Goal: Task Accomplishment & Management: Use online tool/utility

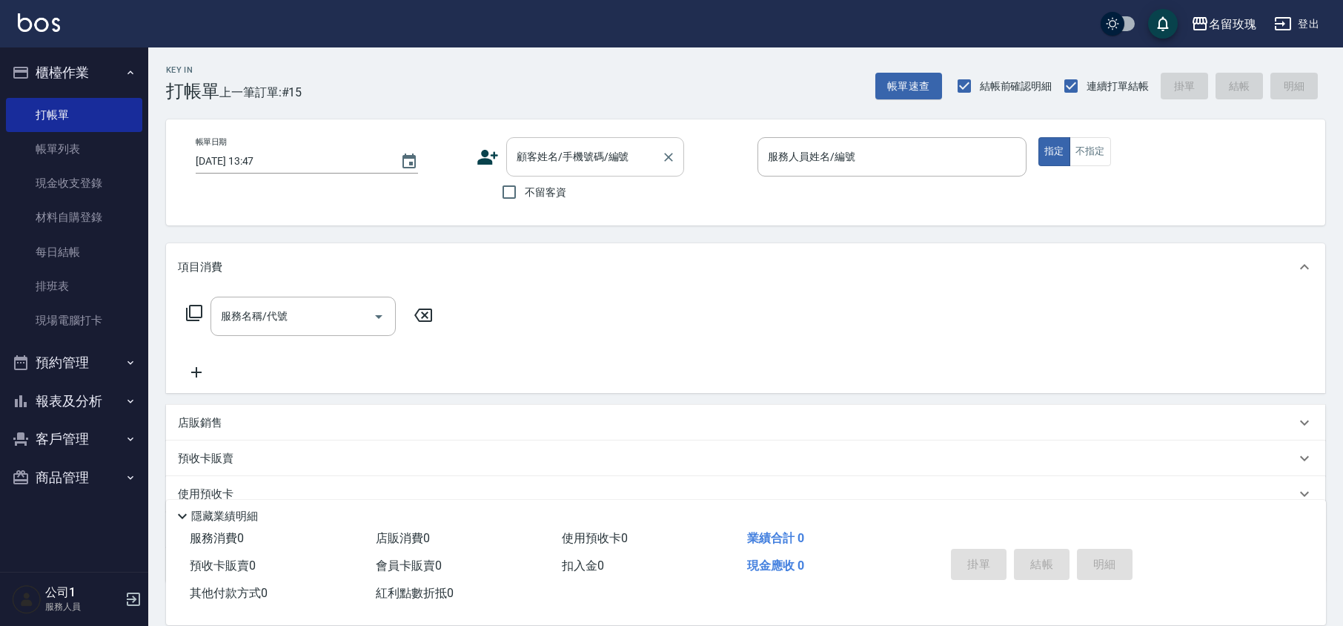
click at [512, 164] on div "顧客姓名/手機號碼/編號" at bounding box center [595, 156] width 178 height 39
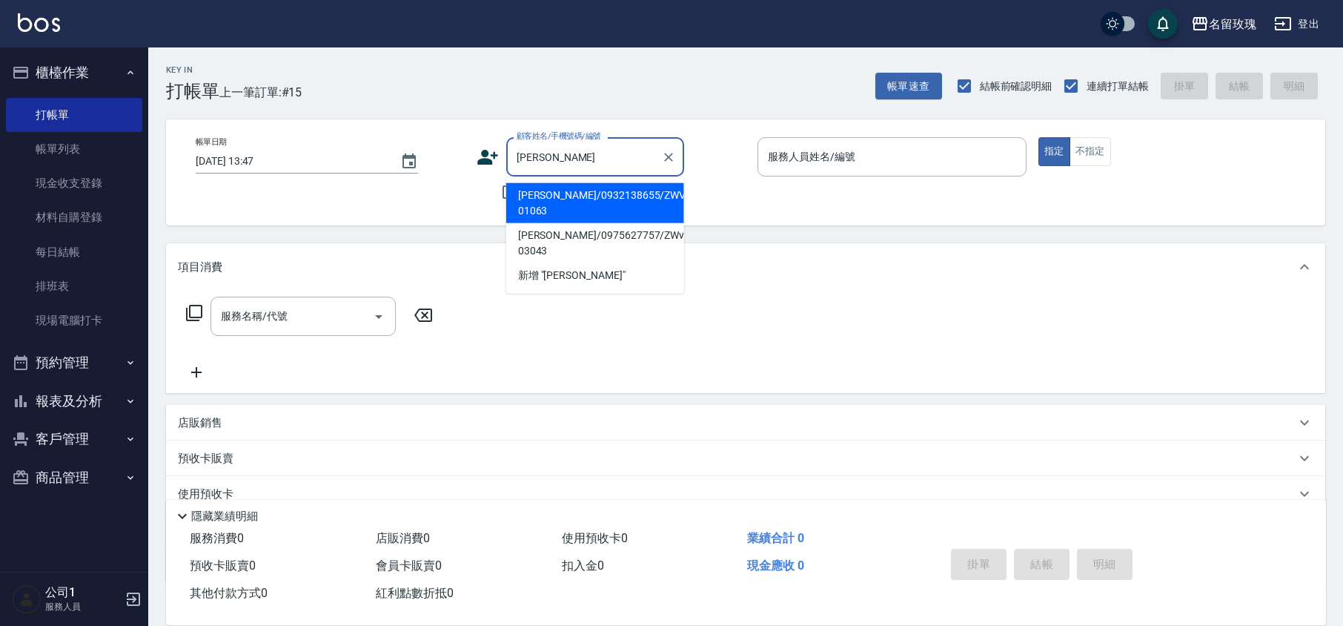
click at [553, 191] on li "[PERSON_NAME]/0932138655/ZWVI-01063" at bounding box center [595, 203] width 178 height 40
type input "[PERSON_NAME]/0932138655/ZWVI-01063"
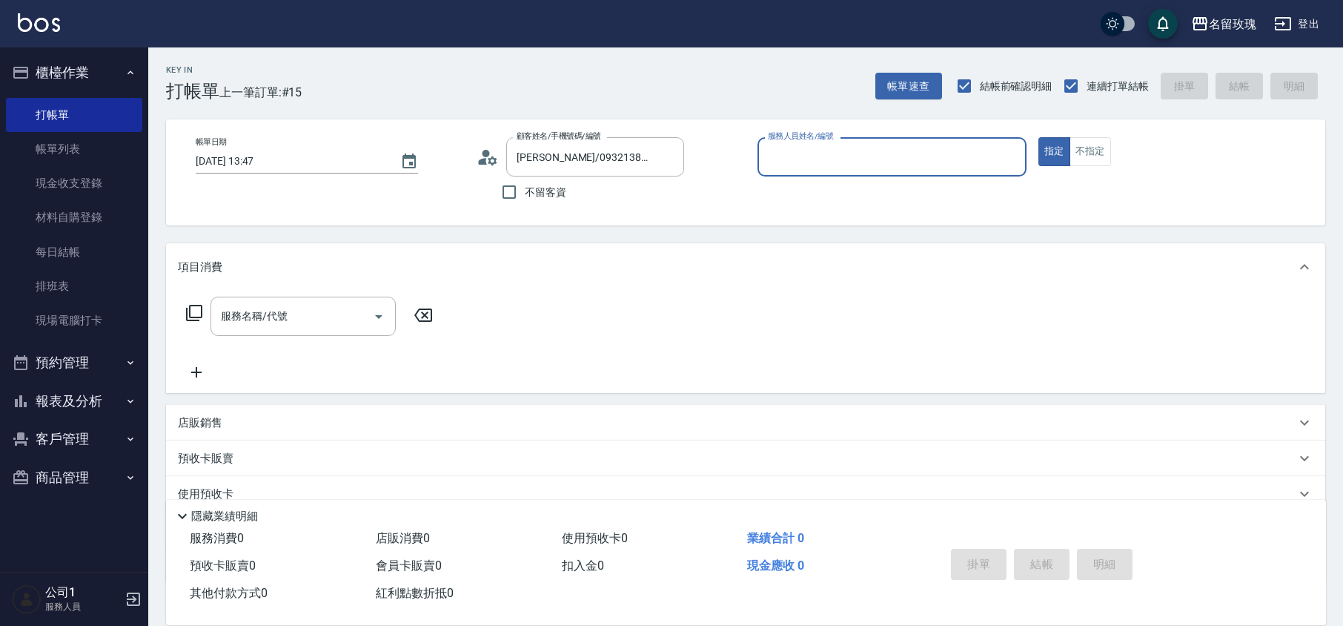
type input "VIVI-2"
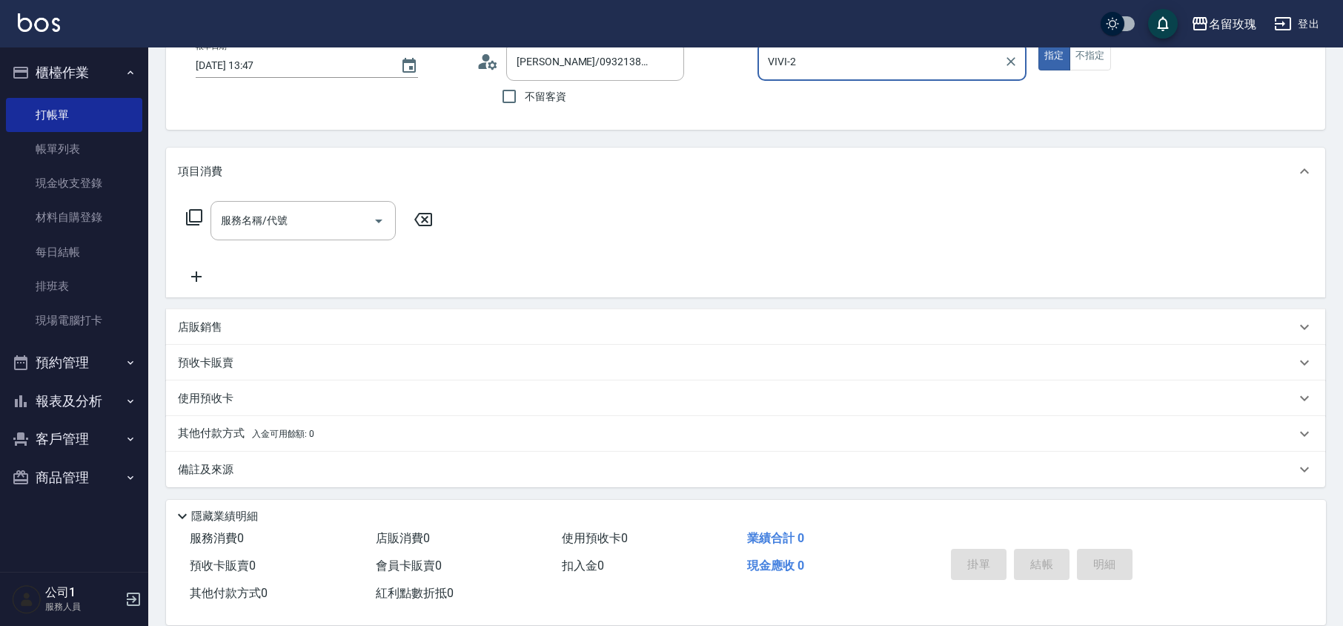
scroll to position [96, 0]
click at [203, 225] on div "服務名稱/代號 服務名稱/代號" at bounding box center [310, 219] width 264 height 39
click at [191, 225] on div "服務名稱/代號 服務名稱/代號" at bounding box center [310, 219] width 264 height 39
click at [197, 220] on icon at bounding box center [194, 216] width 16 height 16
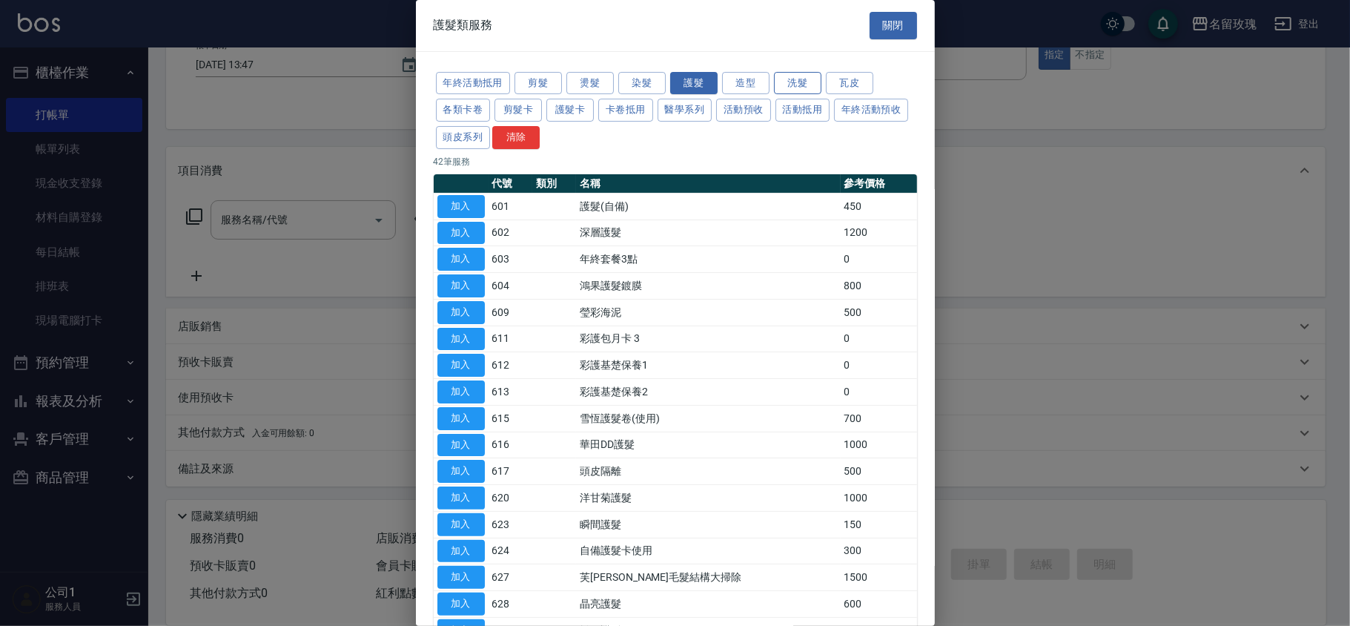
click at [796, 78] on button "洗髮" at bounding box center [797, 83] width 47 height 23
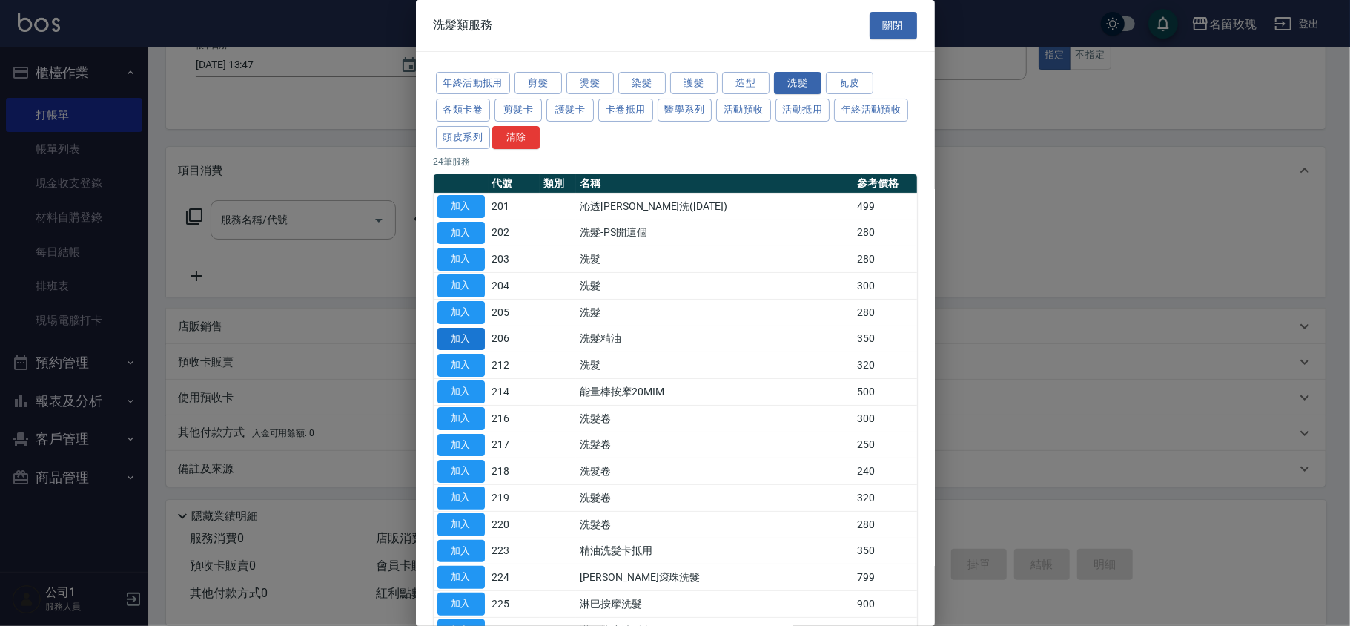
click at [477, 340] on button "加入" at bounding box center [460, 339] width 47 height 23
type input "洗髮精油(206)"
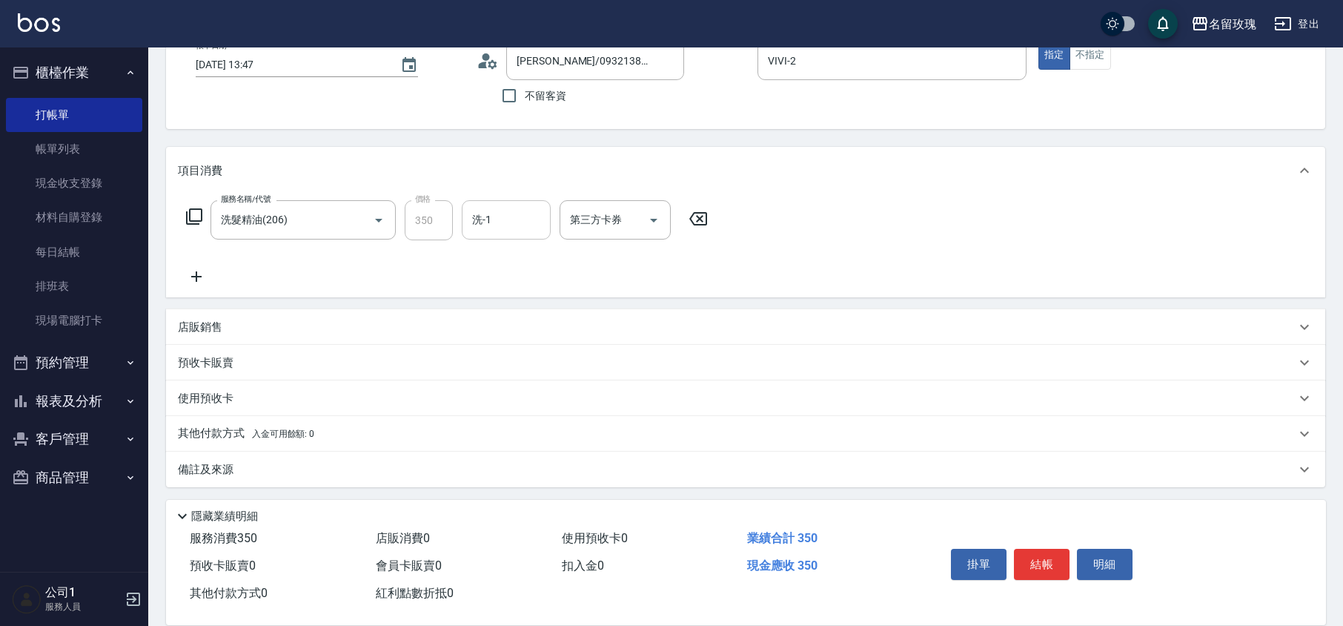
click at [476, 223] on input "洗-1" at bounding box center [507, 220] width 76 height 26
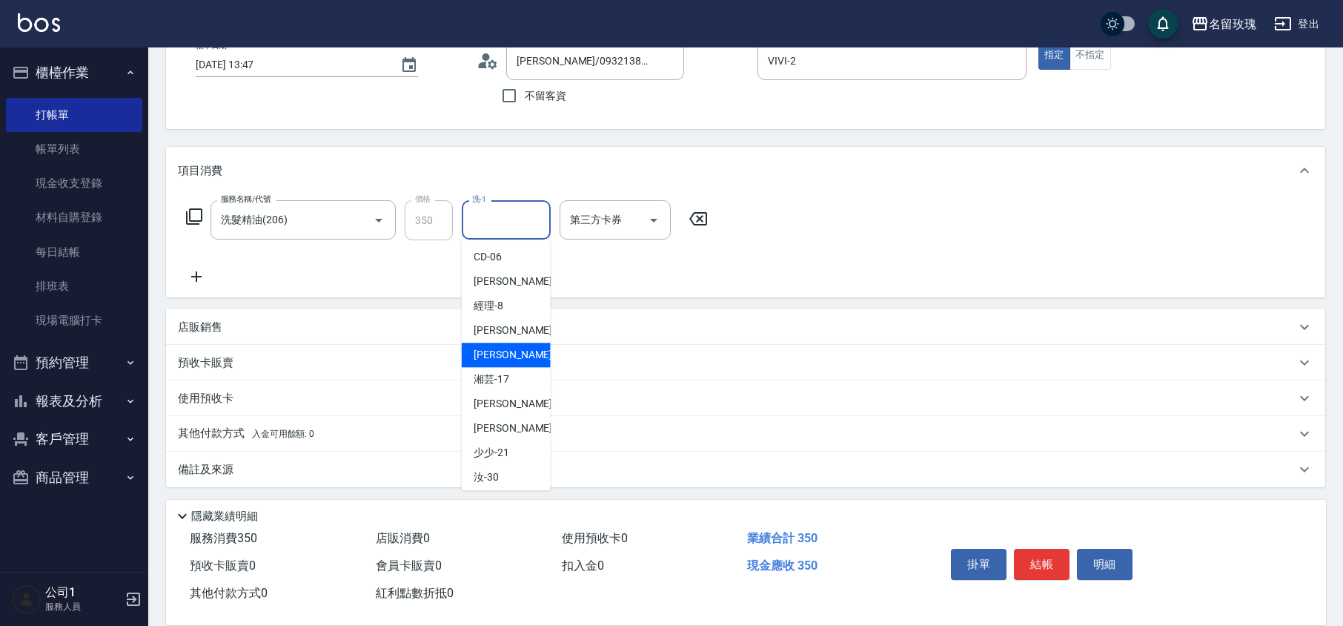
scroll to position [197, 0]
click at [508, 386] on span "湘芸 -17" at bounding box center [492, 379] width 36 height 16
type input "湘芸-17"
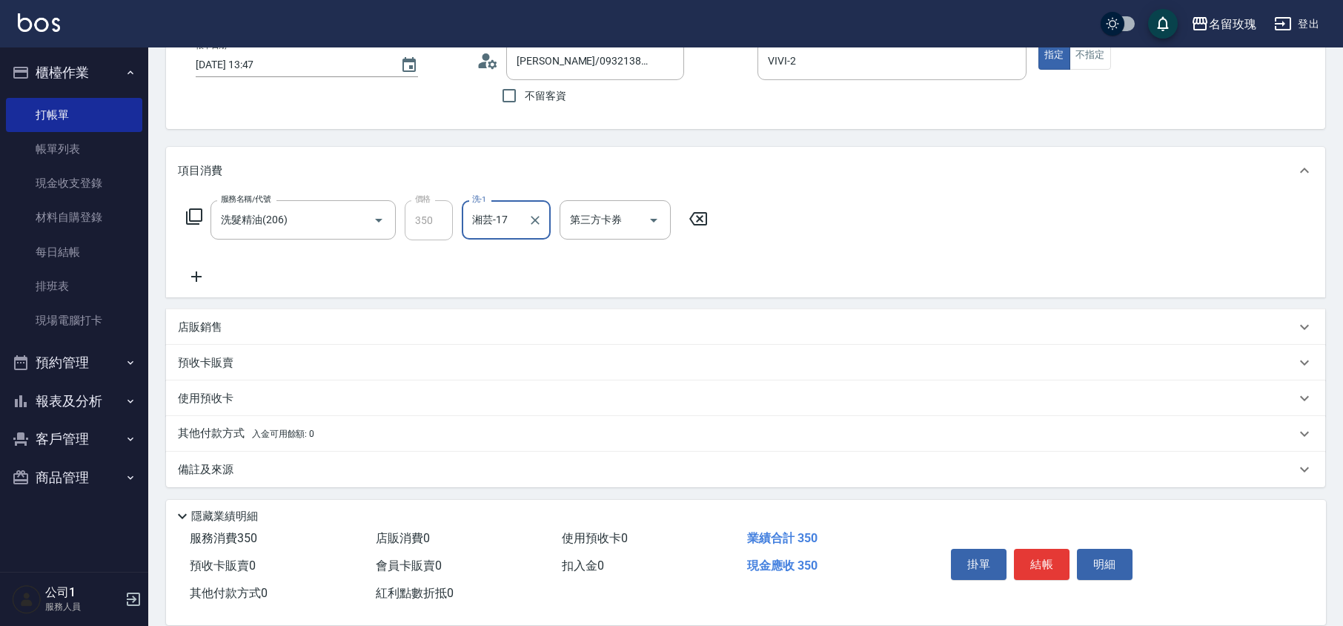
click at [193, 276] on icon at bounding box center [196, 276] width 10 height 10
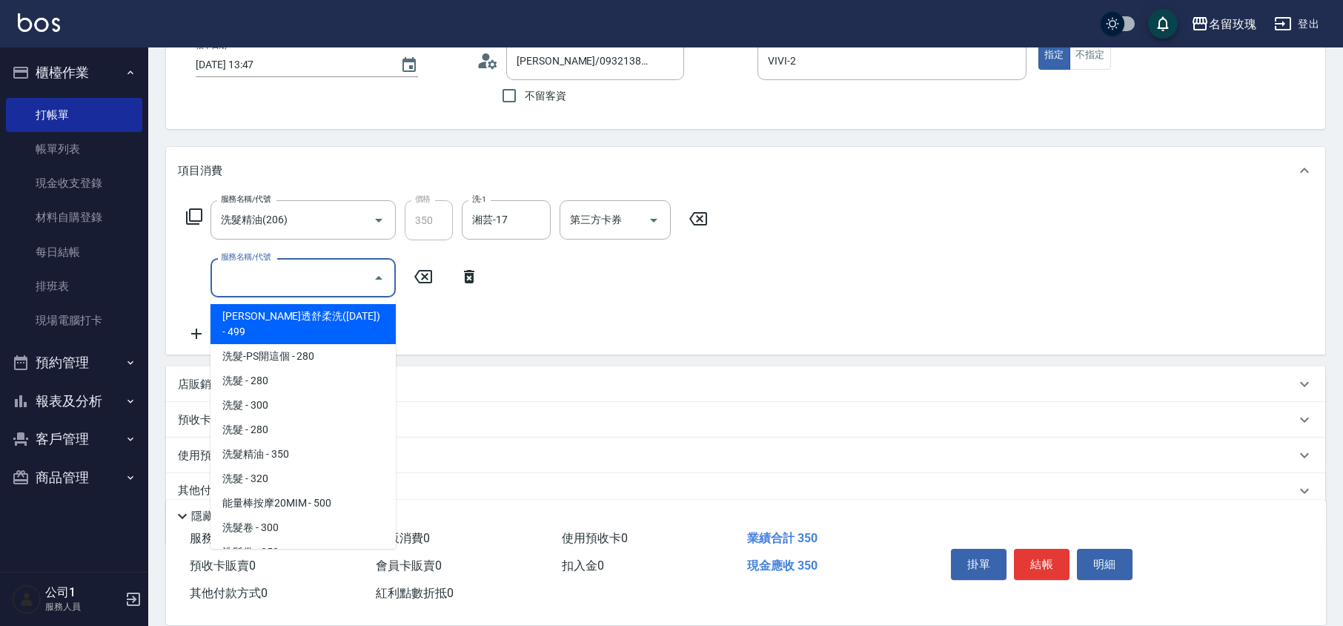
click at [265, 276] on input "服務名稱/代號" at bounding box center [292, 278] width 150 height 26
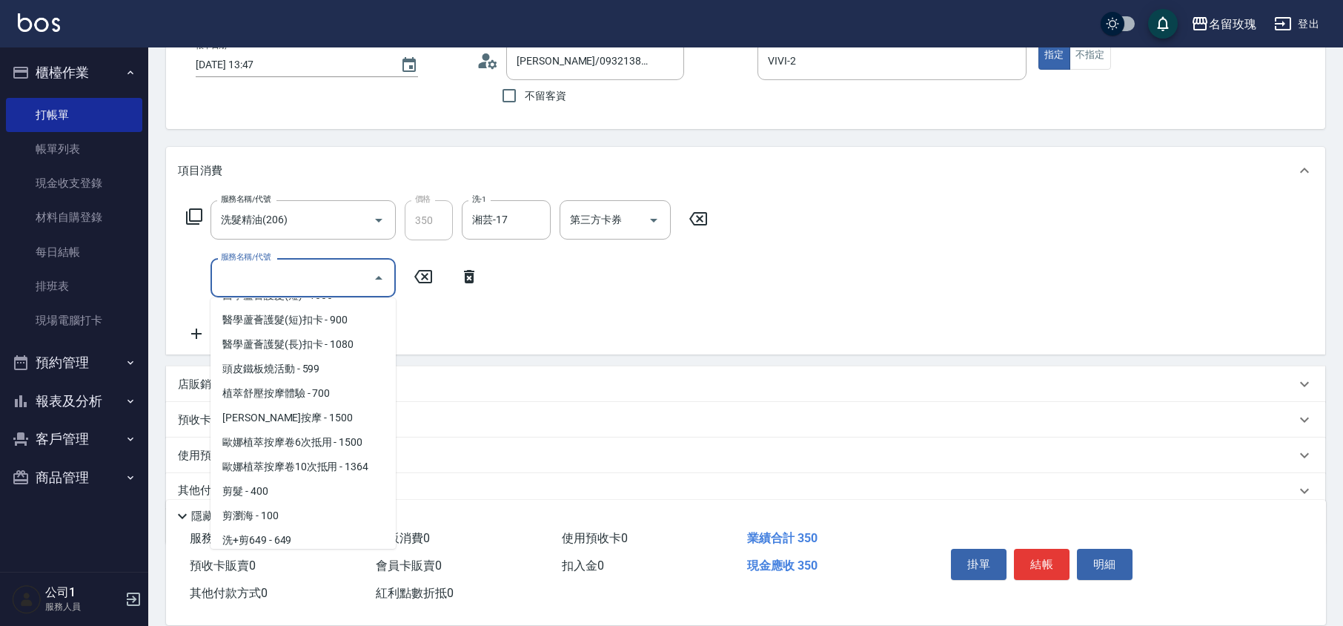
scroll to position [790, 0]
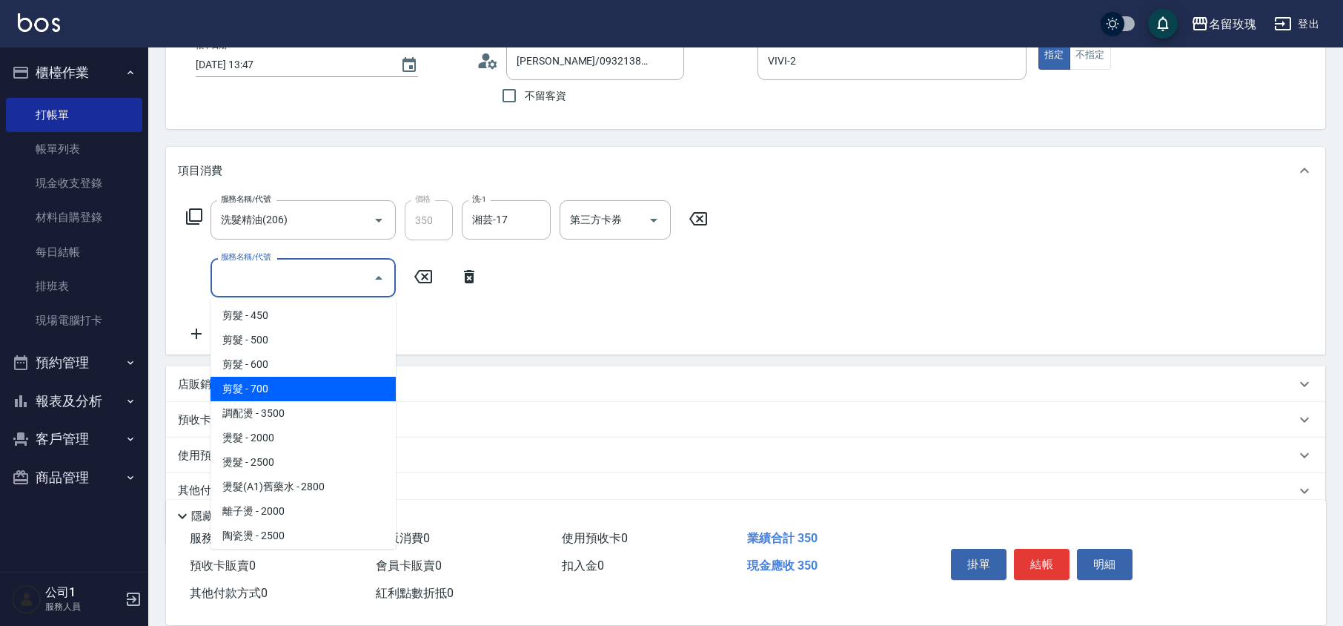
click at [259, 377] on span "剪髮 - 700" at bounding box center [303, 389] width 185 height 24
type input "剪髮(307)"
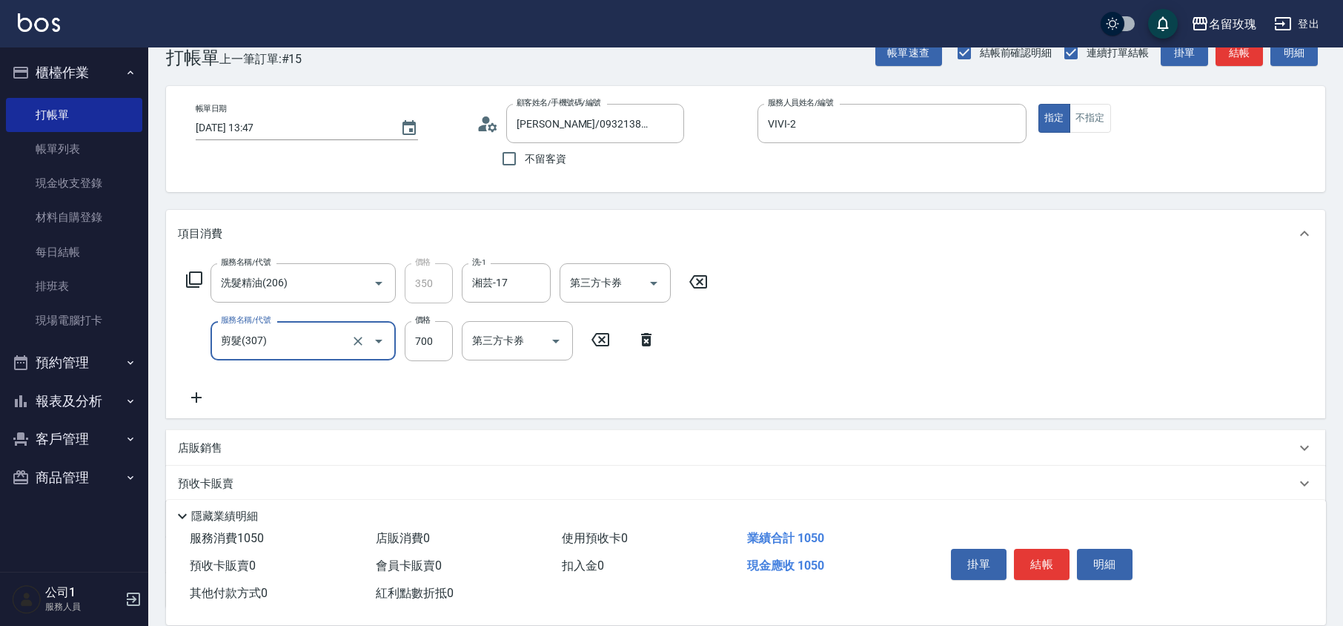
scroll to position [0, 0]
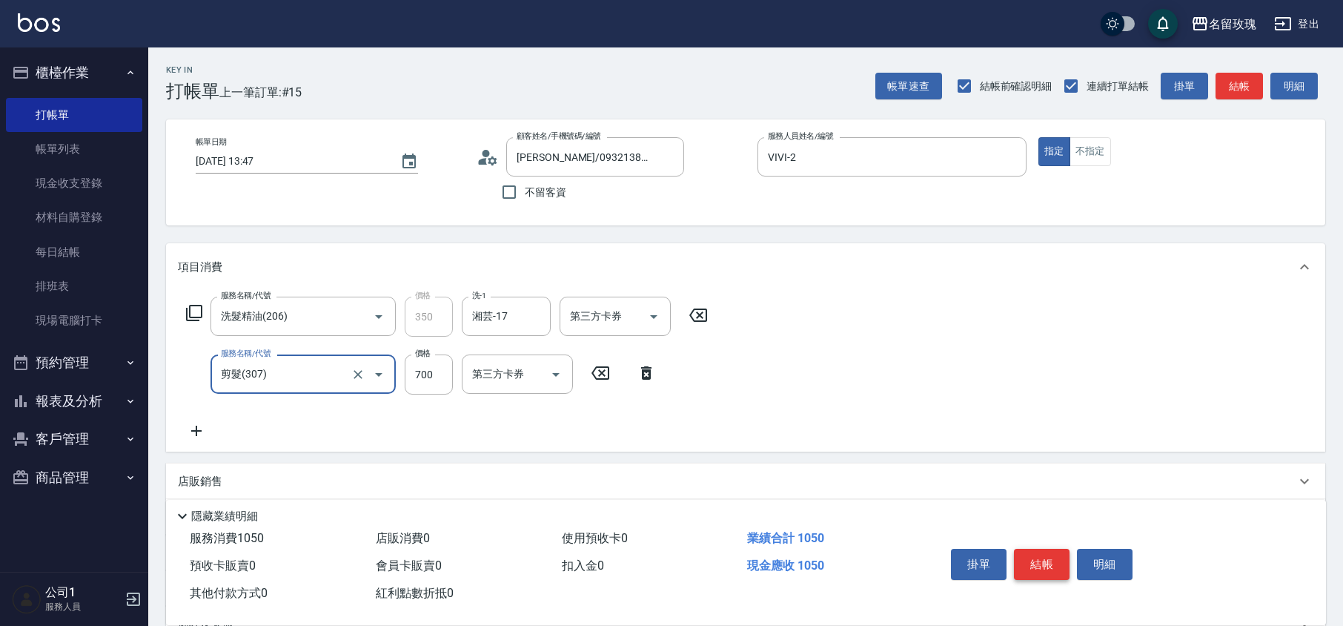
click at [1048, 566] on button "結帳" at bounding box center [1042, 564] width 56 height 31
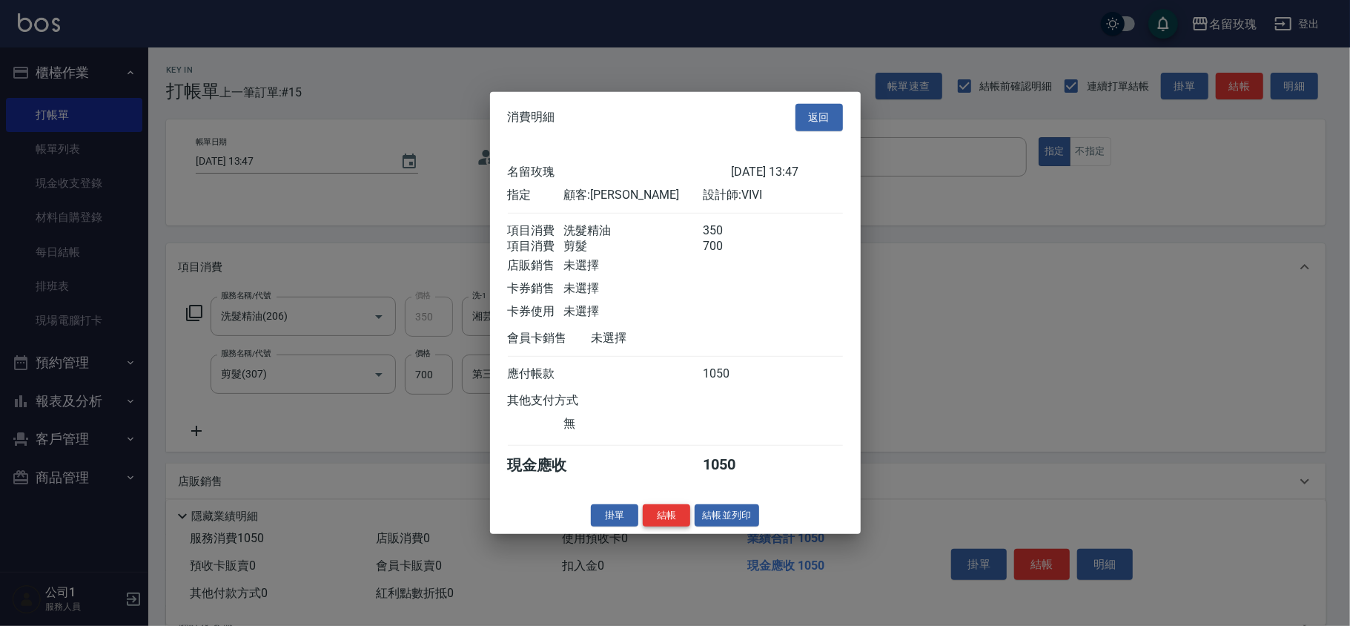
click at [671, 526] on button "結帳" at bounding box center [666, 514] width 47 height 23
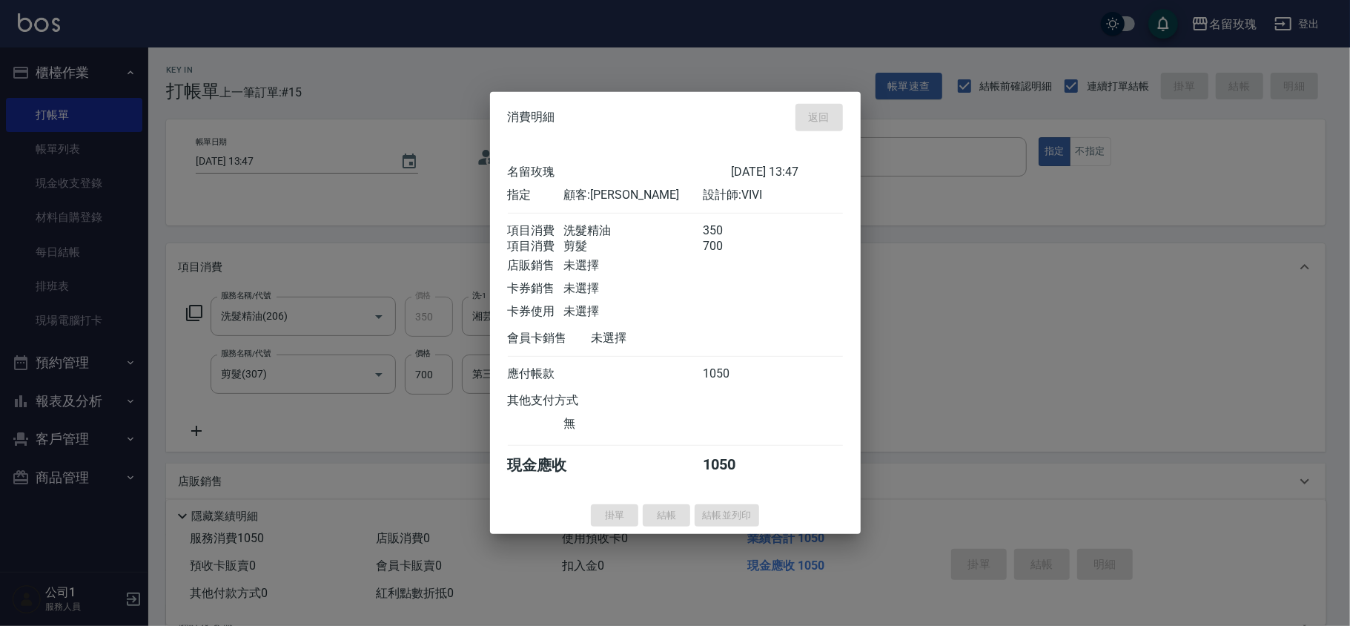
type input "[DATE] 15:01"
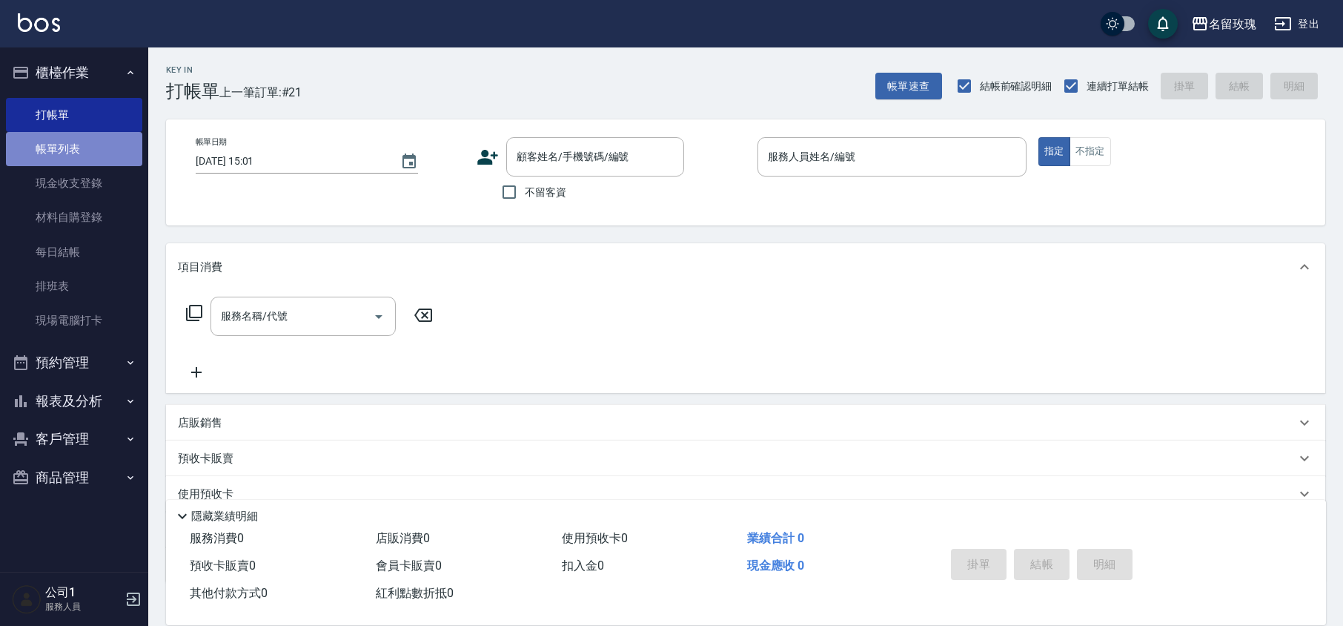
click at [73, 162] on link "帳單列表" at bounding box center [74, 149] width 136 height 34
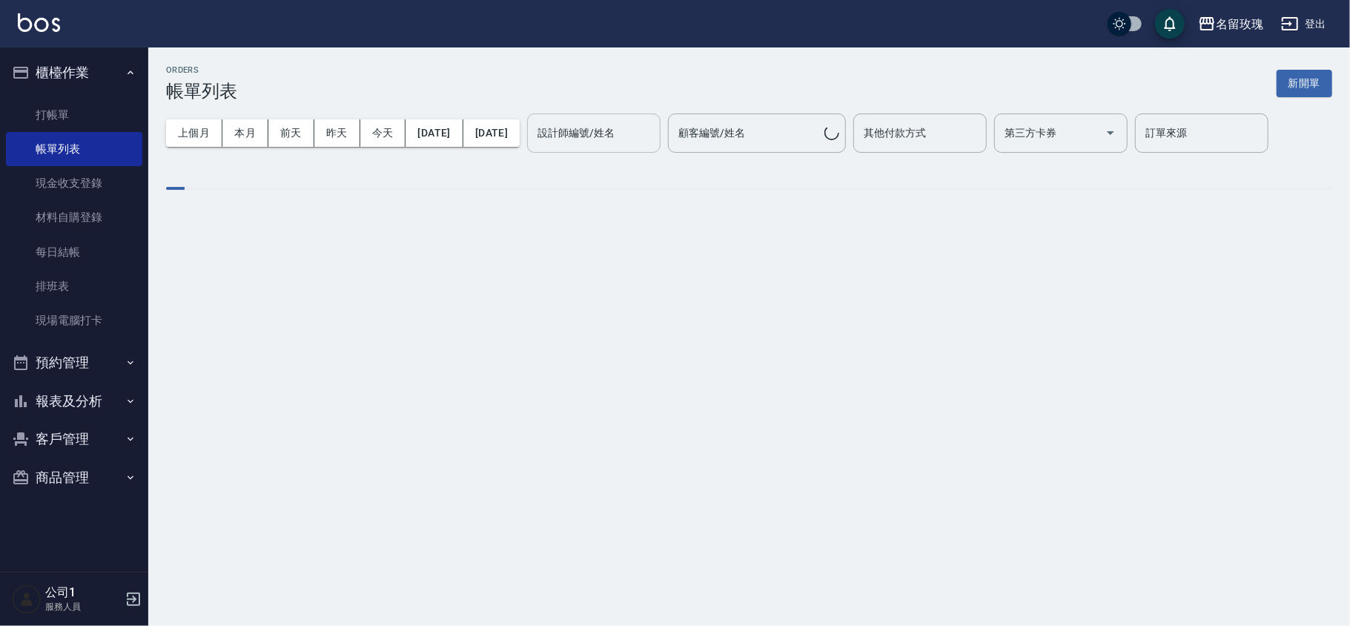
click at [654, 128] on input "設計師編號/姓名" at bounding box center [594, 133] width 120 height 26
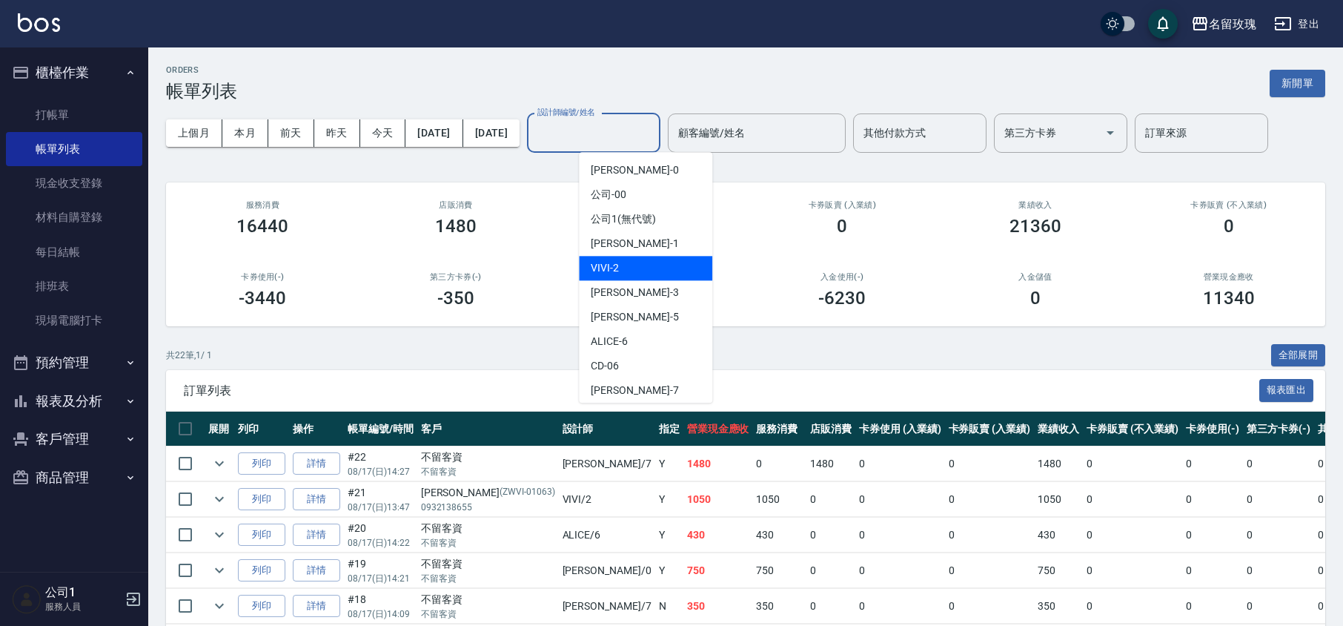
click at [633, 271] on div "VIVI -2" at bounding box center [645, 268] width 133 height 24
type input "VIVI-2"
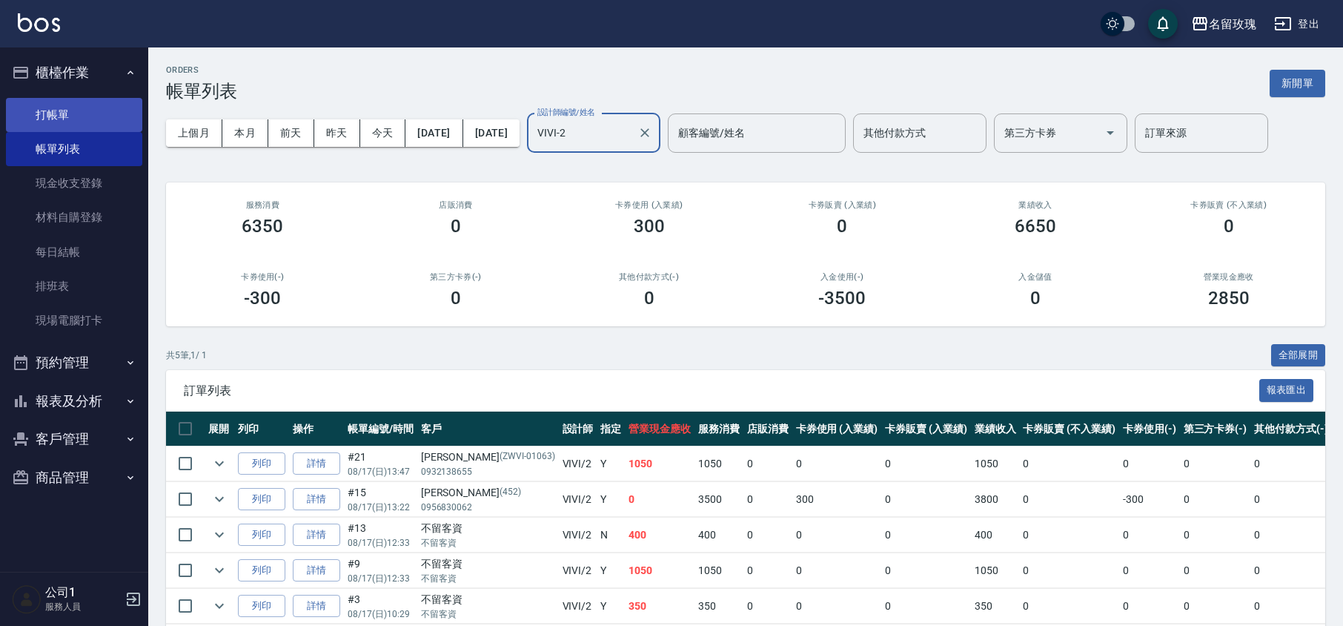
click at [51, 107] on link "打帳單" at bounding box center [74, 115] width 136 height 34
